Goal: Task Accomplishment & Management: Manage account settings

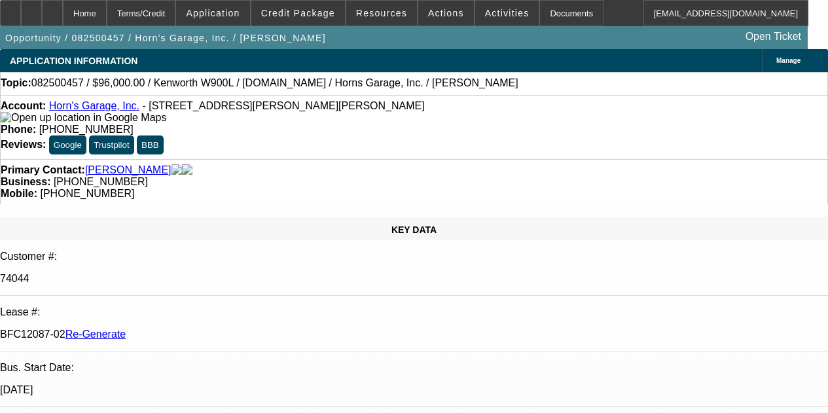
select select "3"
select select "0"
select select "2"
select select "0"
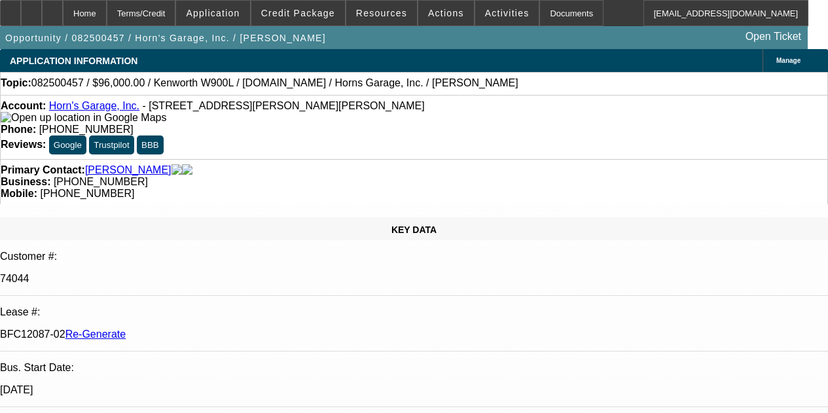
select select "6"
click at [434, 12] on span "Actions" at bounding box center [446, 13] width 36 height 10
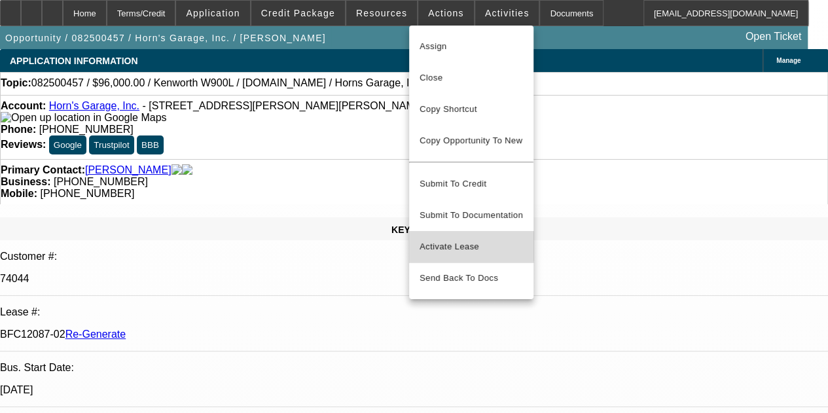
click at [439, 239] on span "Activate Lease" at bounding box center [470, 247] width 103 height 16
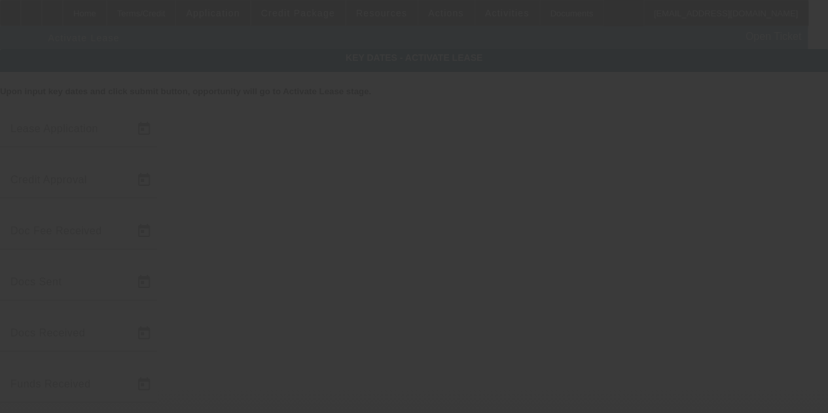
type input "8/18/2025"
type input "8/19/2025"
type input "8/20/2025"
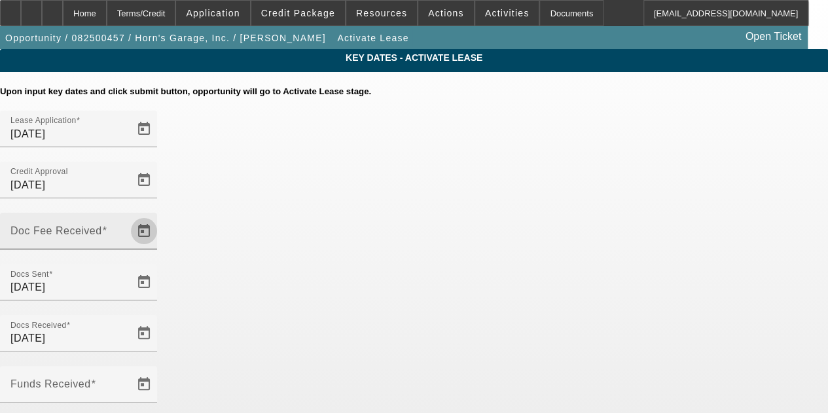
click at [160, 215] on span "Open calendar" at bounding box center [143, 230] width 31 height 31
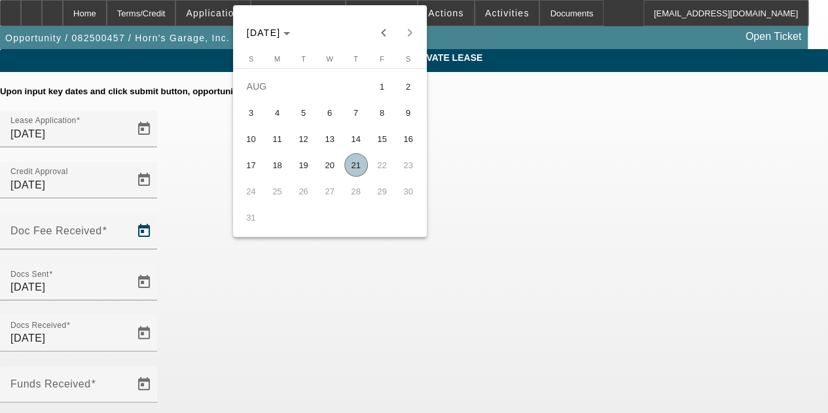
click at [355, 169] on span "21" at bounding box center [356, 165] width 24 height 24
type input "8/21/2025"
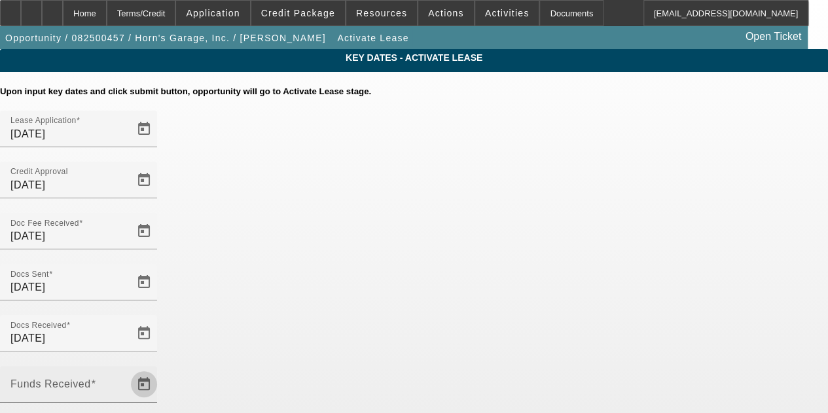
click at [160, 368] on span "Open calendar" at bounding box center [143, 383] width 31 height 31
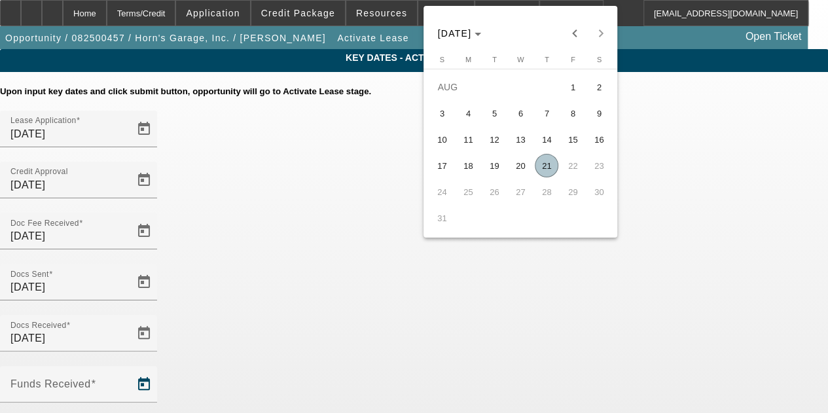
click at [547, 168] on span "21" at bounding box center [547, 166] width 24 height 24
type input "8/21/2025"
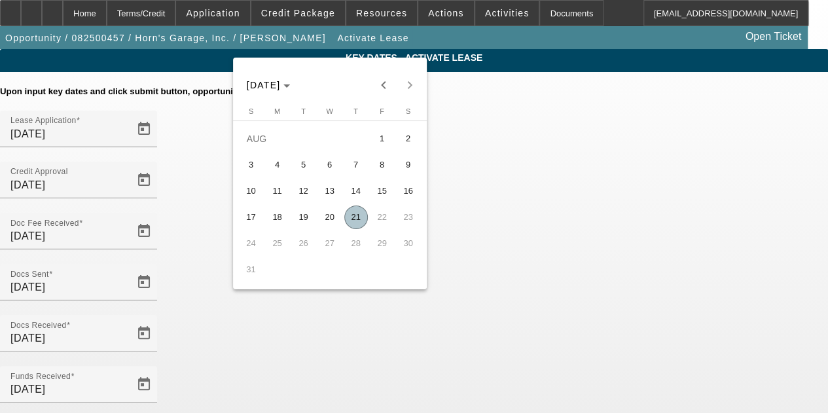
click at [353, 218] on span "21" at bounding box center [356, 217] width 24 height 24
type input "8/21/2025"
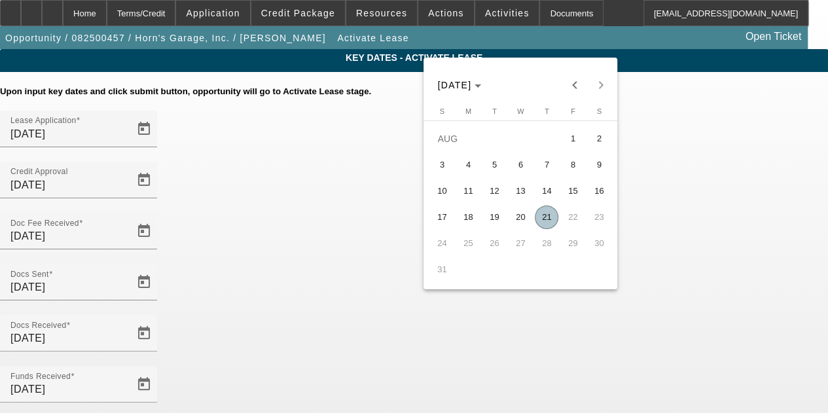
click at [545, 219] on span "21" at bounding box center [547, 217] width 24 height 24
type input "8/21/2025"
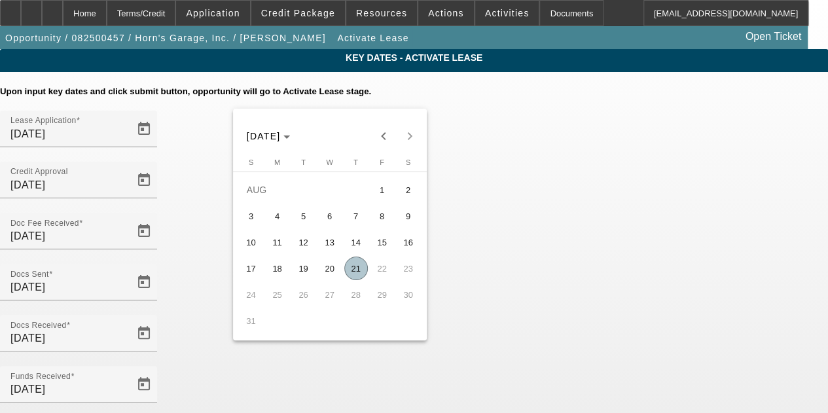
click at [350, 269] on span "21" at bounding box center [356, 268] width 24 height 24
type input "8/21/2025"
type input "9/1/2025"
type input "10/1/2025"
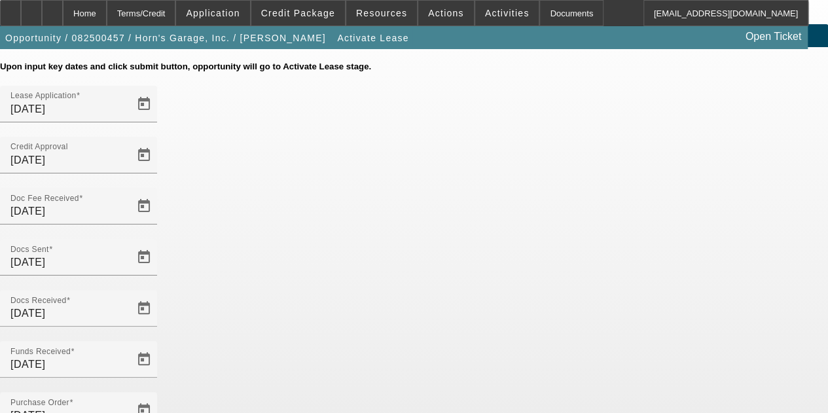
scroll to position [135, 0]
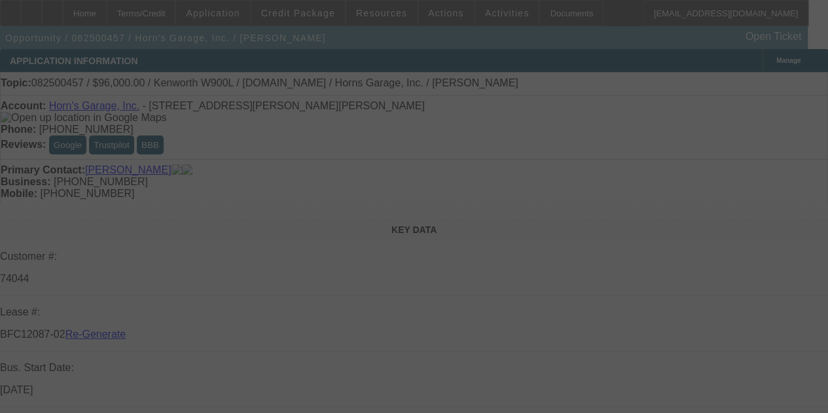
select select "4"
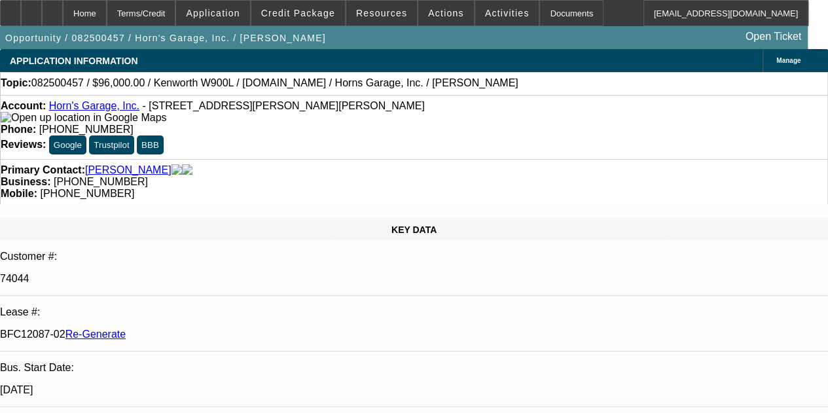
select select "0"
select select "2"
select select "0"
select select "6"
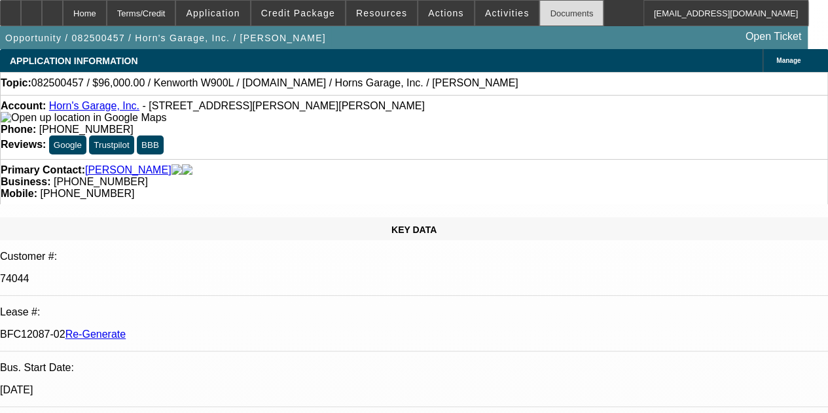
click at [543, 14] on div "Documents" at bounding box center [571, 13] width 64 height 26
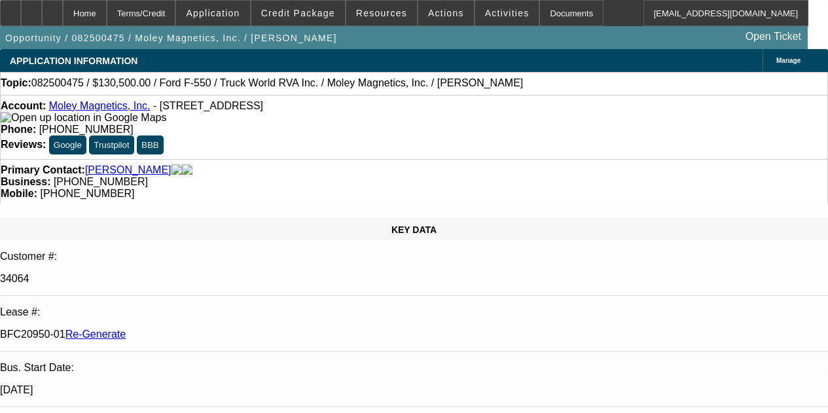
select select "3"
select select "0.1"
select select "0"
select select "6"
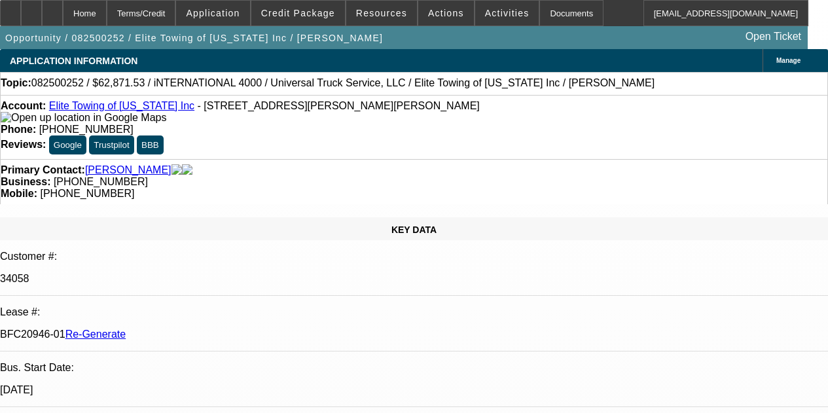
select select "3"
select select "0.1"
select select "0"
select select "6"
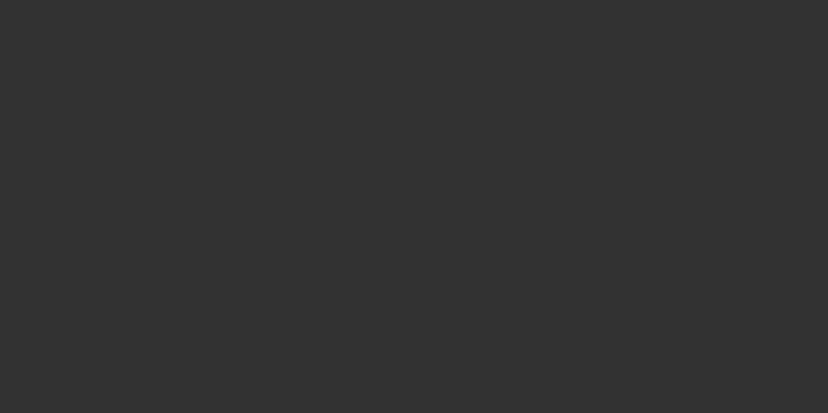
drag, startPoint x: 664, startPoint y: 332, endPoint x: 666, endPoint y: 230, distance: 102.1
click at [666, 230] on div at bounding box center [414, 206] width 828 height 413
select select "3"
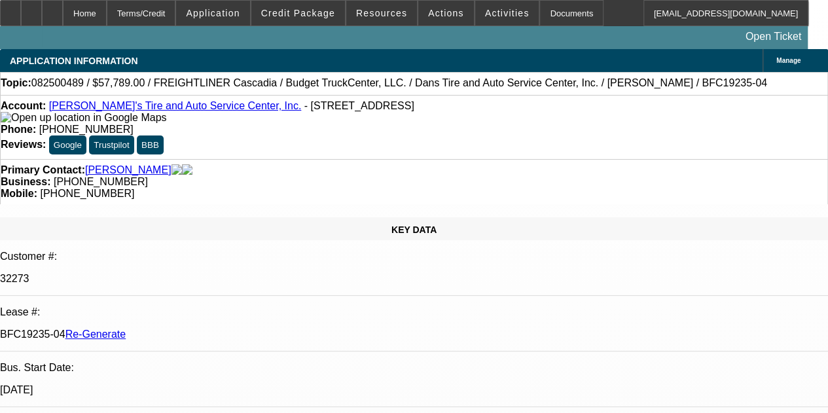
select select "0"
select select "3"
select select "0.1"
select select "4"
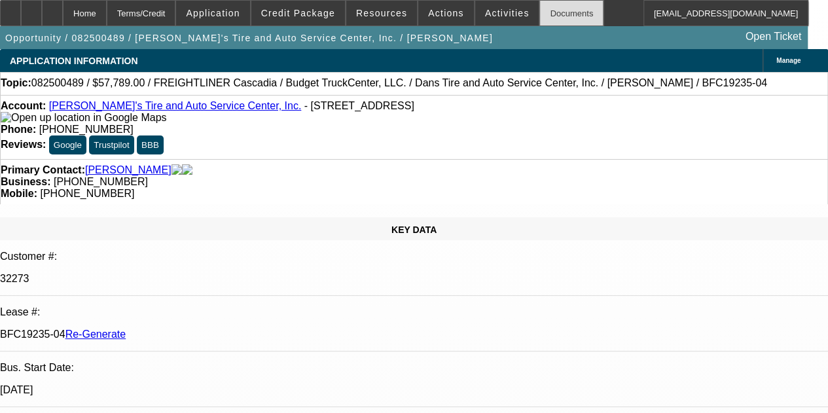
click at [539, 10] on div "Documents" at bounding box center [571, 13] width 64 height 26
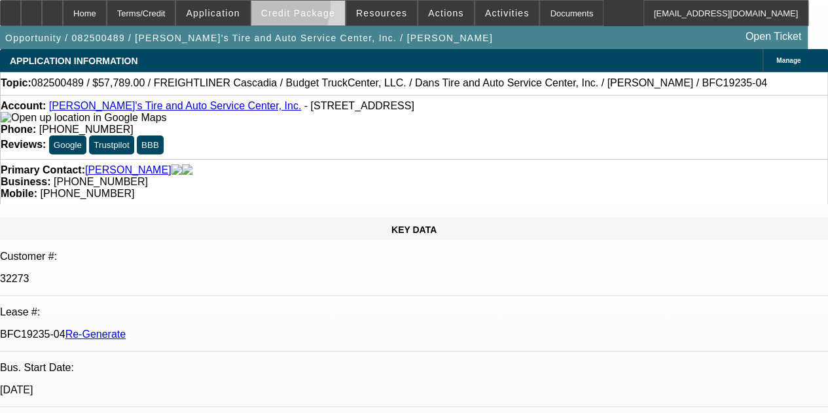
click at [286, 8] on span "Credit Package" at bounding box center [298, 13] width 74 height 10
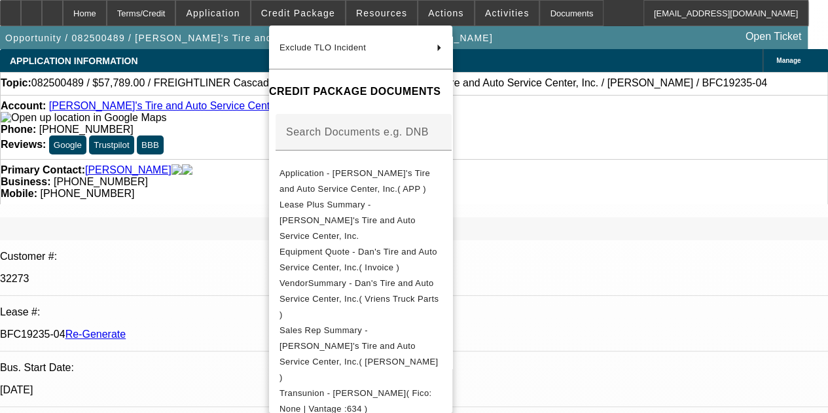
scroll to position [153, 0]
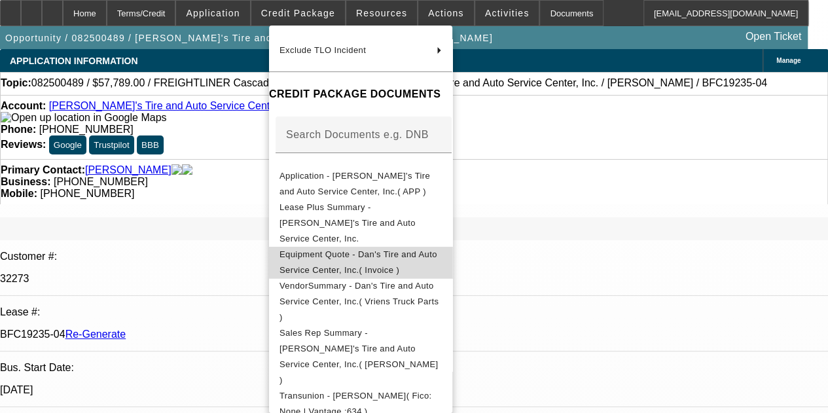
click at [397, 249] on span "Equipment Quote - Dan's Tire and Auto Service Center, Inc.( Invoice )" at bounding box center [358, 262] width 158 height 26
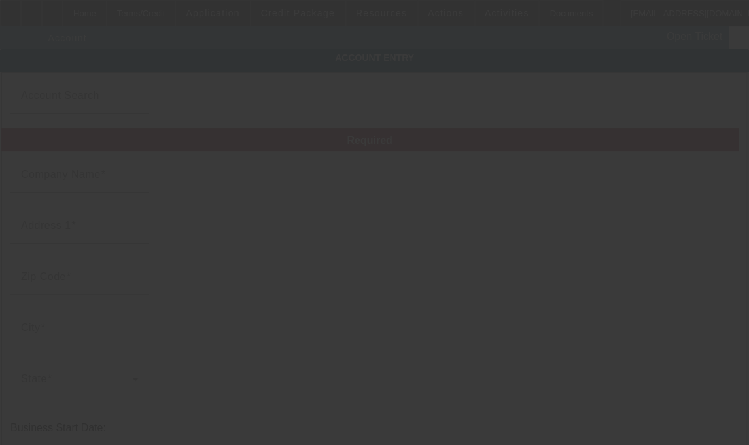
type input "Dan's Tire and Auto Service Center, Inc."
type input "48 Batavia City Ctr"
type input "14020"
type input "Batavia"
type input "(585) 343-7210"
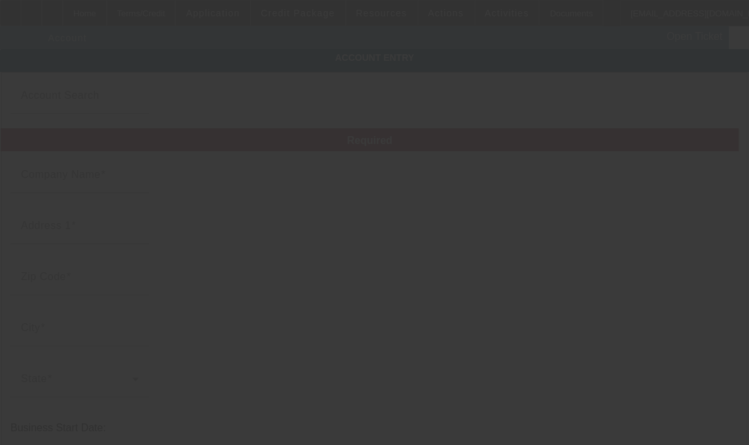
type input "steve@danstire.com"
type input "Genesee"
type input "161387559"
type input "https://DANSTIRE.COM"
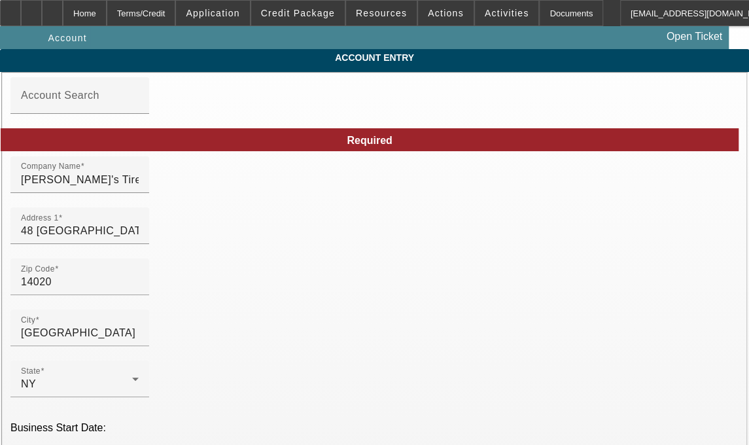
type input "8/19/2025"
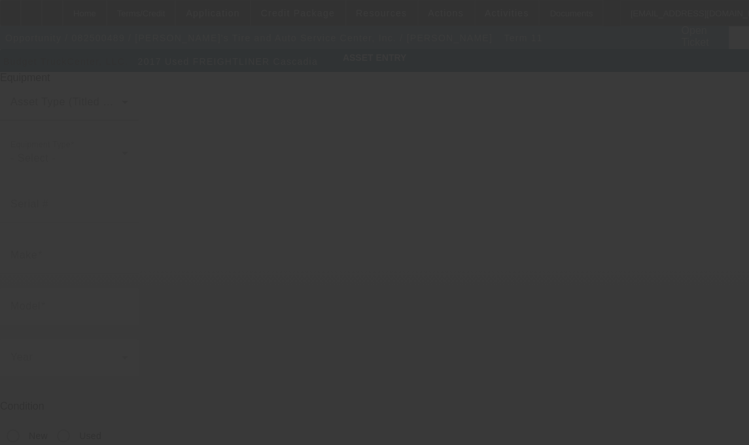
type input "1XPCPP9XXHD434429"
type input "Freightliner"
type input "Cascadia"
radio input "true"
type textarea "freightliner"
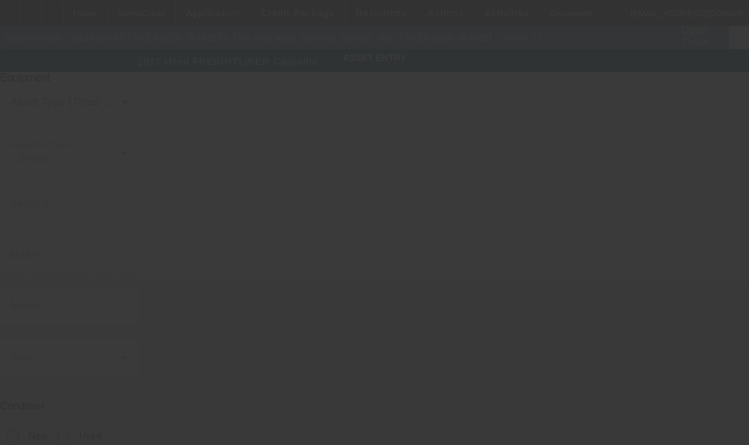
type input "48 Batavia City Ctr"
type input "Batavia"
type input "14020"
type input "Genesee"
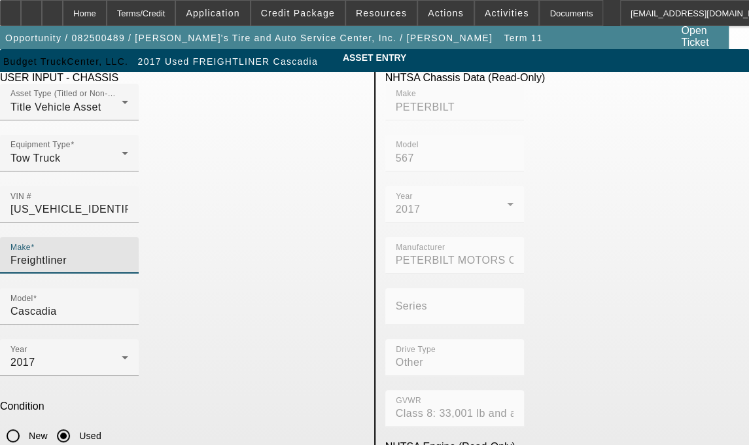
click at [128, 253] on input "Freightliner" at bounding box center [69, 261] width 118 height 16
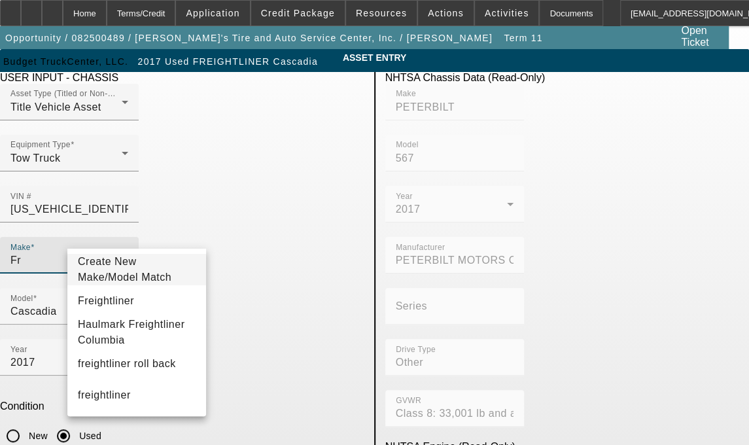
type input "F"
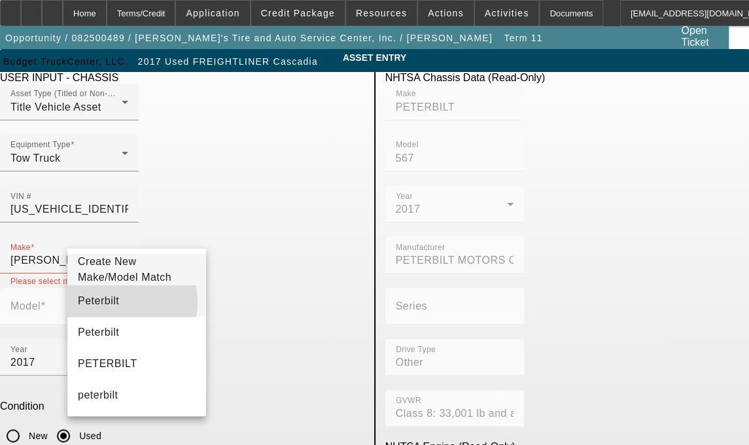
click at [102, 306] on span "Peterbilt" at bounding box center [98, 300] width 41 height 11
type input "Peterbilt"
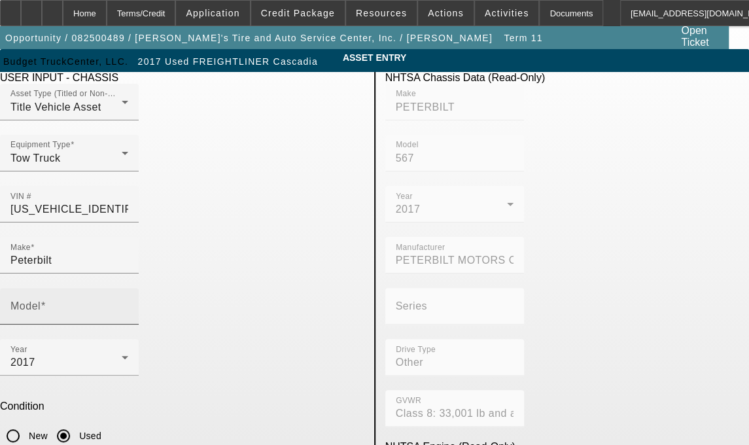
click at [128, 288] on div "Model" at bounding box center [69, 306] width 118 height 37
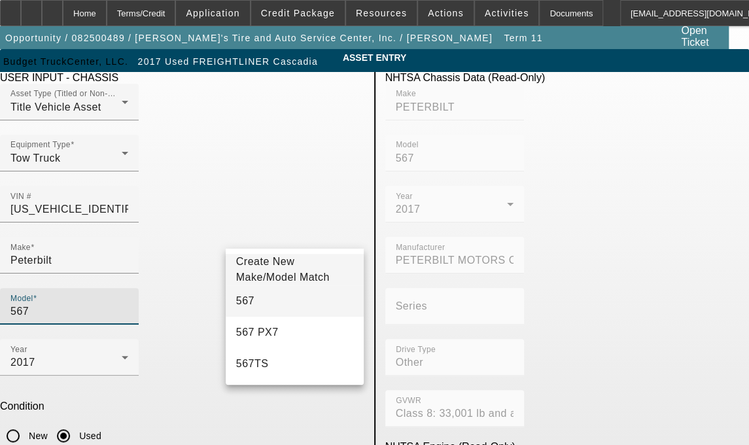
type input "567"
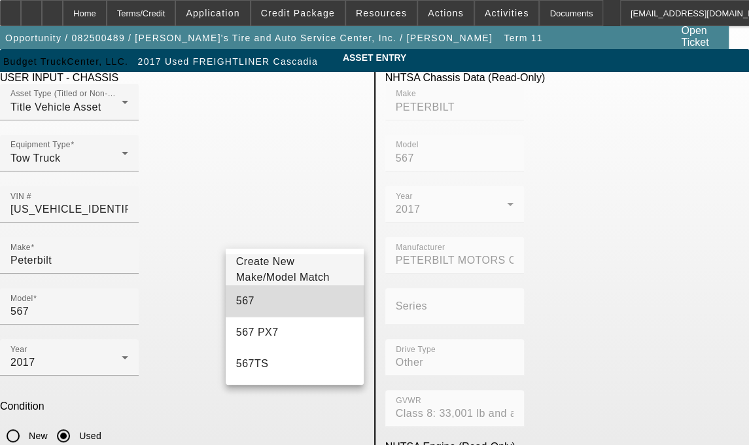
click at [245, 299] on mat-option "567" at bounding box center [295, 300] width 139 height 31
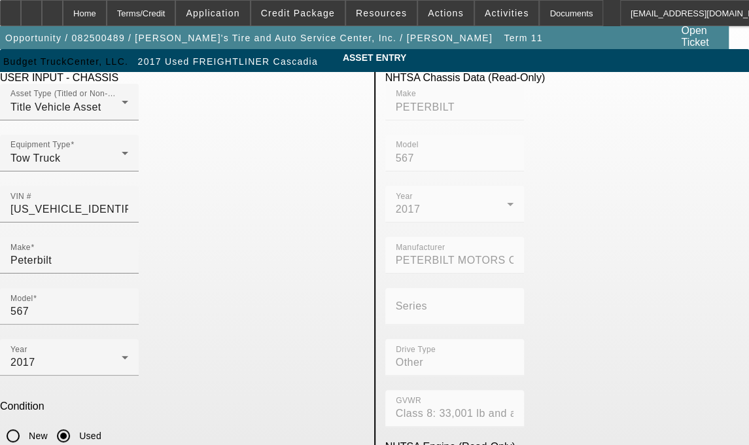
drag, startPoint x: 128, startPoint y: 396, endPoint x: 21, endPoint y: 395, distance: 107.3
click at [21, 395] on app-asset-collateral-manage "ASSET ENTRY Delete asset USER INPUT - CHASSIS Asset Type (Titled or Non-Titled)…" at bounding box center [374, 412] width 749 height 726
type textarea "f"
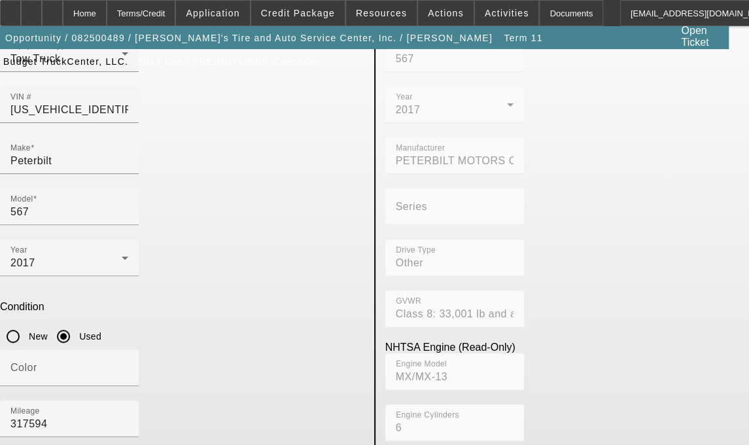
scroll to position [127, 0]
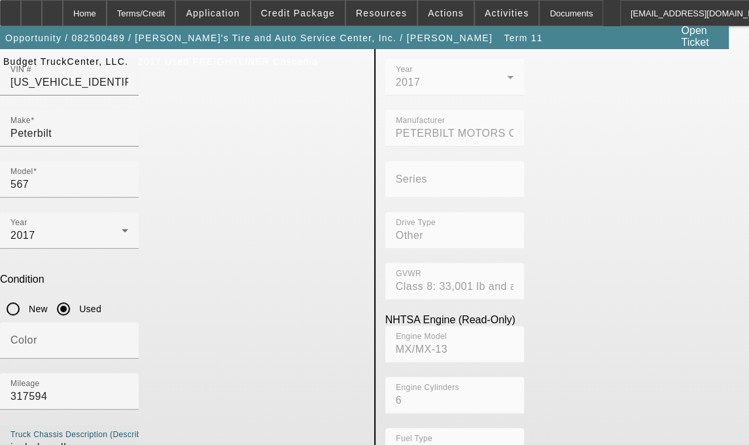
type textarea "includes all accessories, attachments and options"
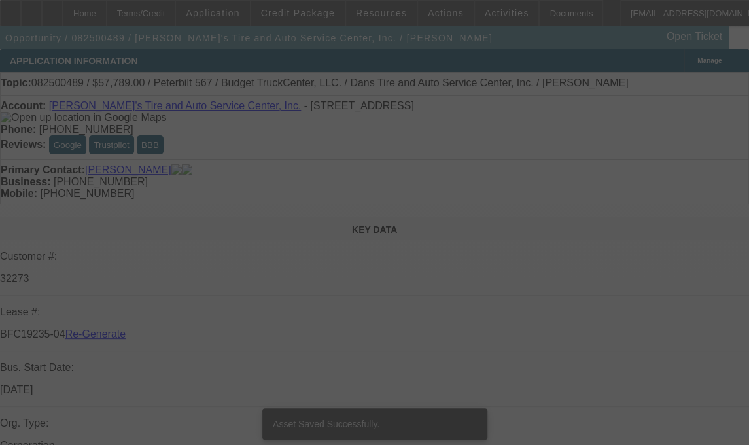
select select "3"
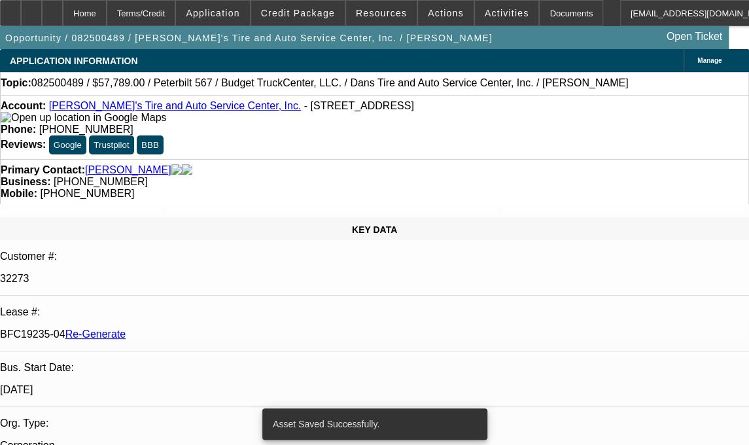
select select "0"
select select "3"
select select "0.1"
select select "4"
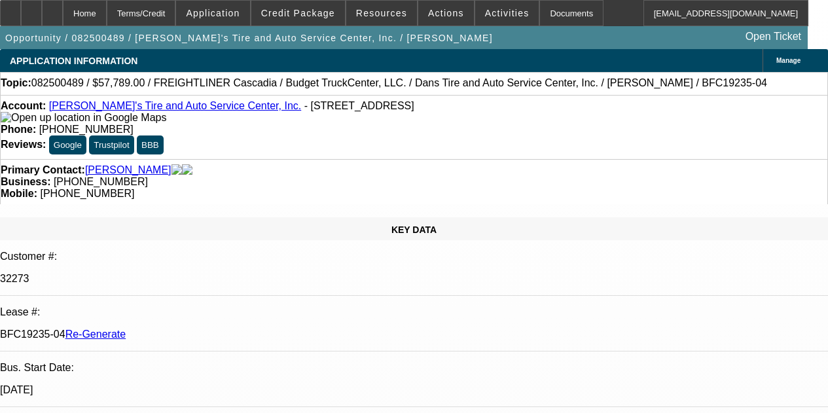
select select "3"
select select "0"
select select "3"
select select "0.1"
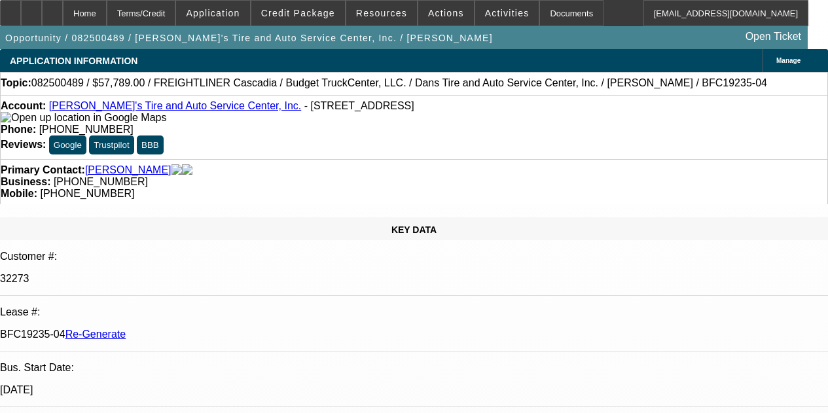
select select "4"
click at [477, 7] on span at bounding box center [507, 12] width 64 height 31
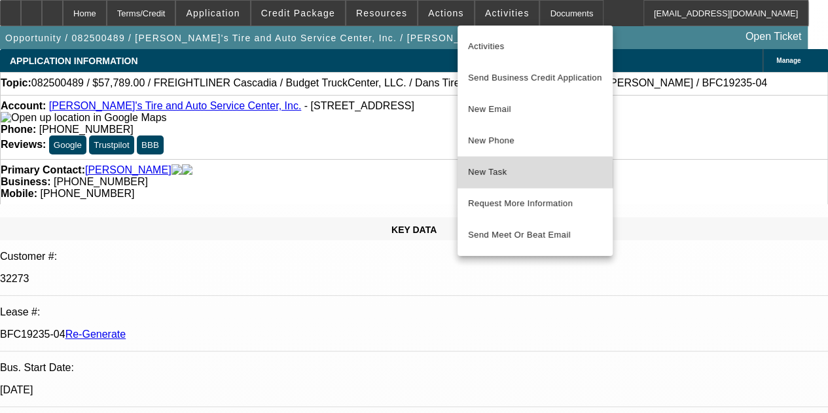
click at [504, 173] on span "New Task" at bounding box center [535, 172] width 134 height 16
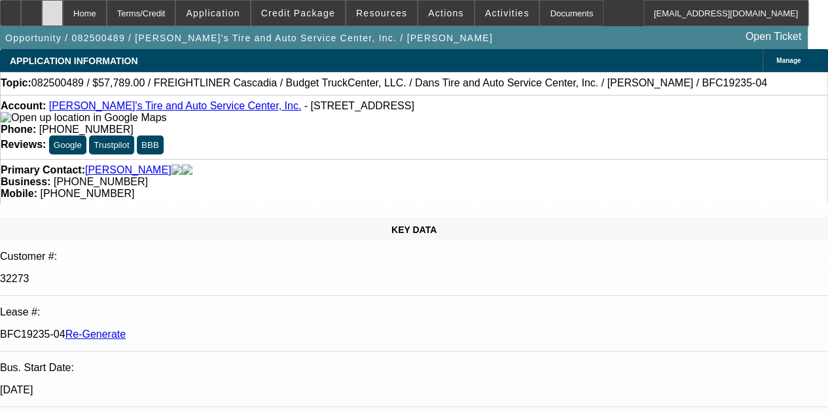
click at [63, 9] on div at bounding box center [52, 13] width 21 height 26
